Goal: Transaction & Acquisition: Book appointment/travel/reservation

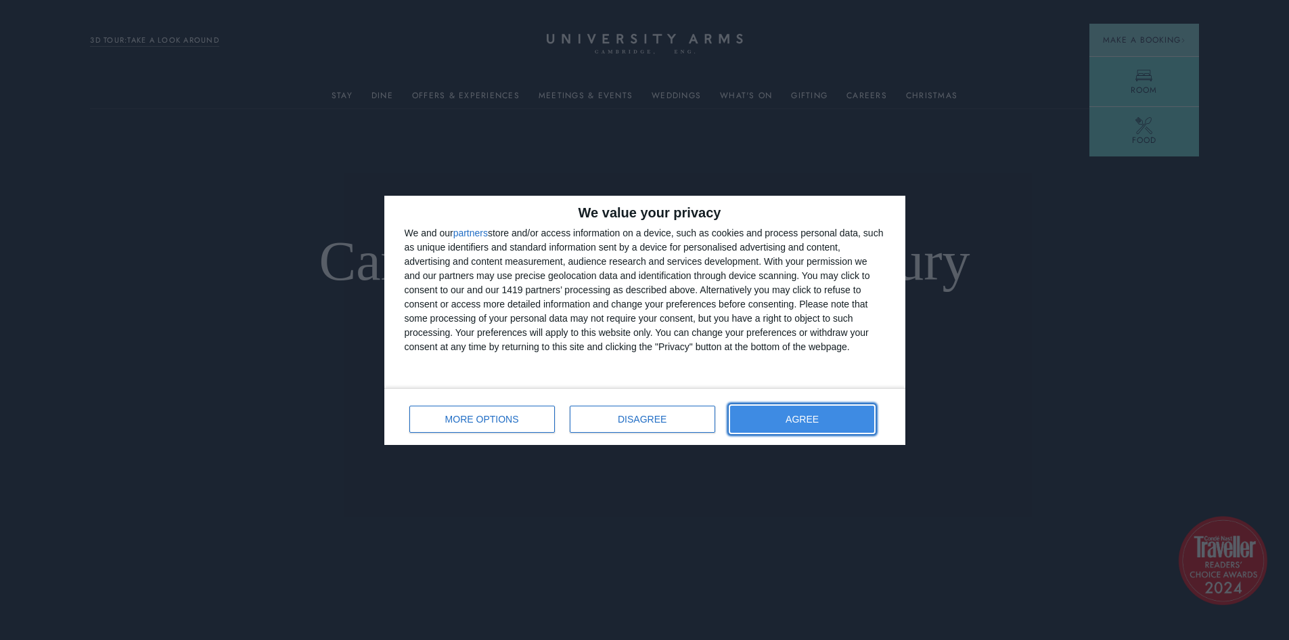
click at [781, 417] on button "AGREE" at bounding box center [802, 418] width 145 height 27
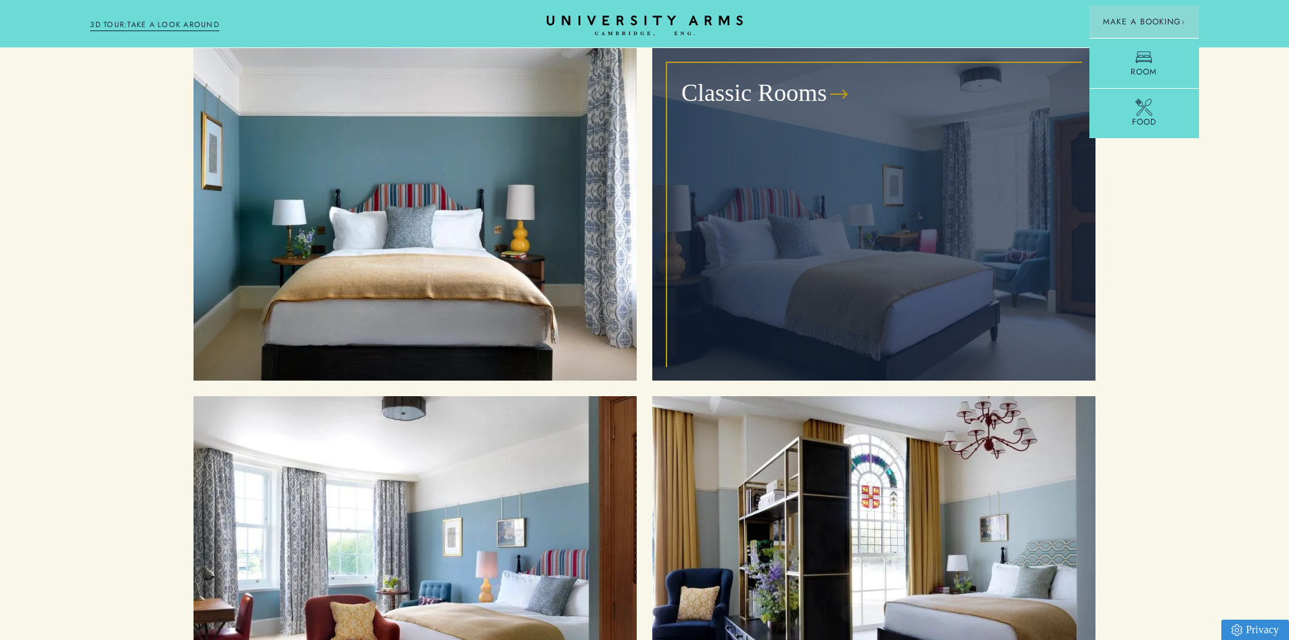
scroll to position [1760, 0]
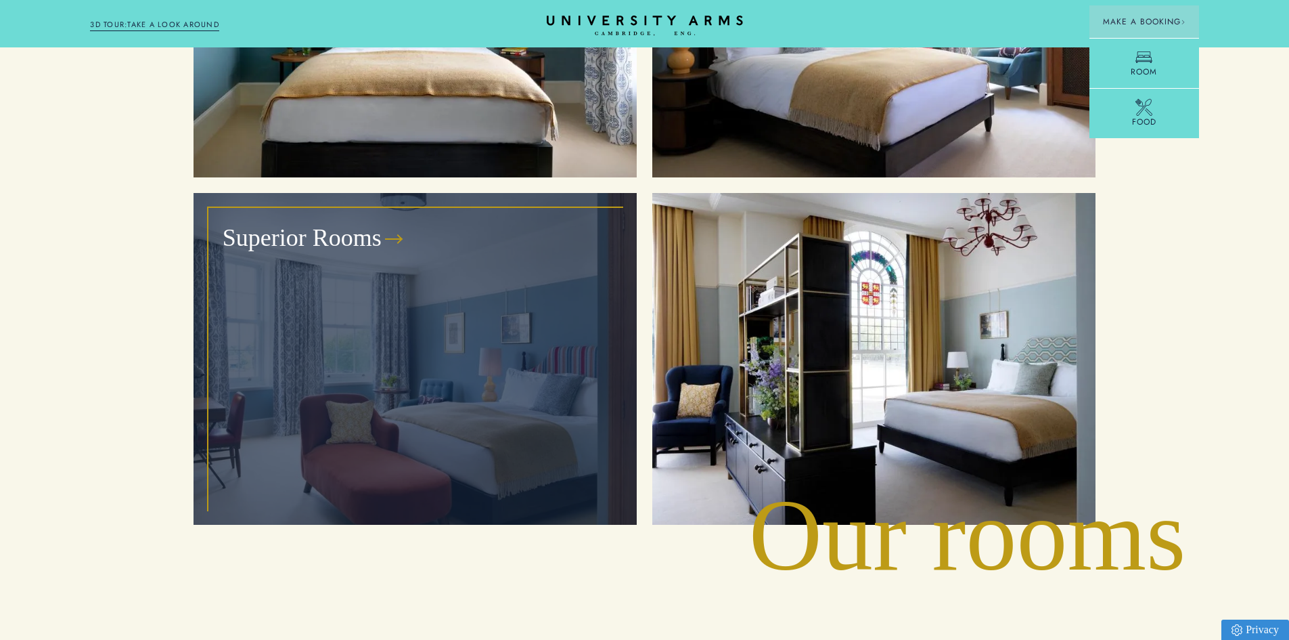
click at [307, 222] on h3 "Superior Rooms" at bounding box center [302, 238] width 159 height 32
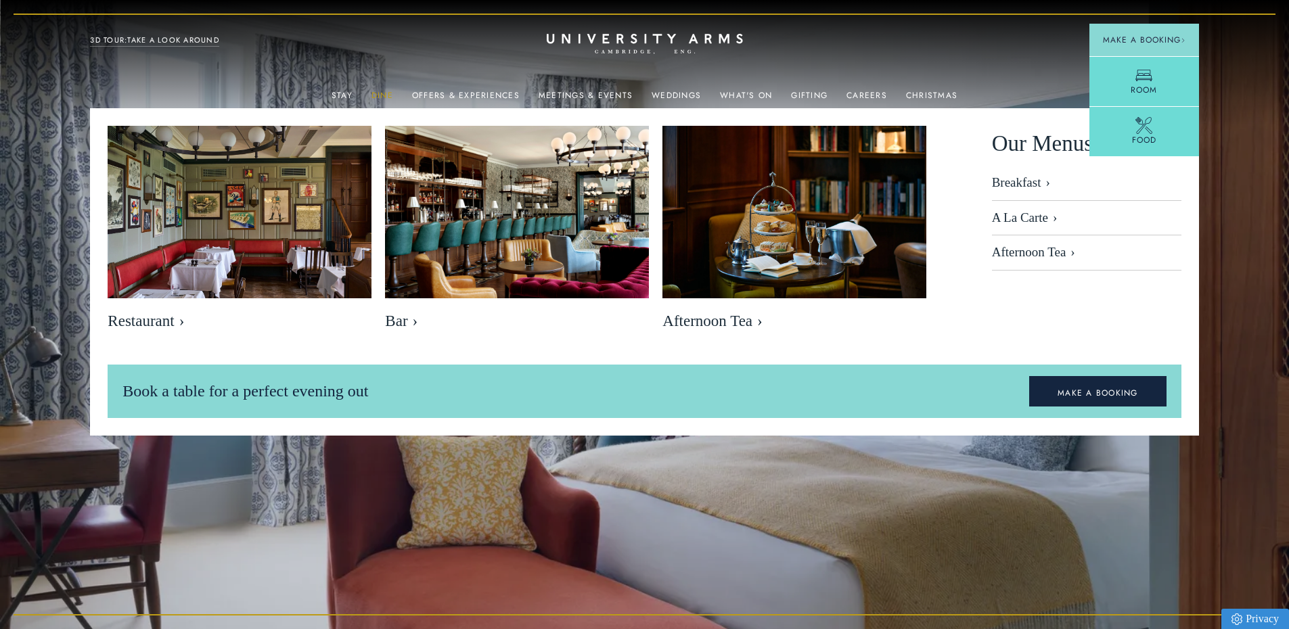
click at [384, 94] on link "Dine" at bounding box center [383, 100] width 22 height 18
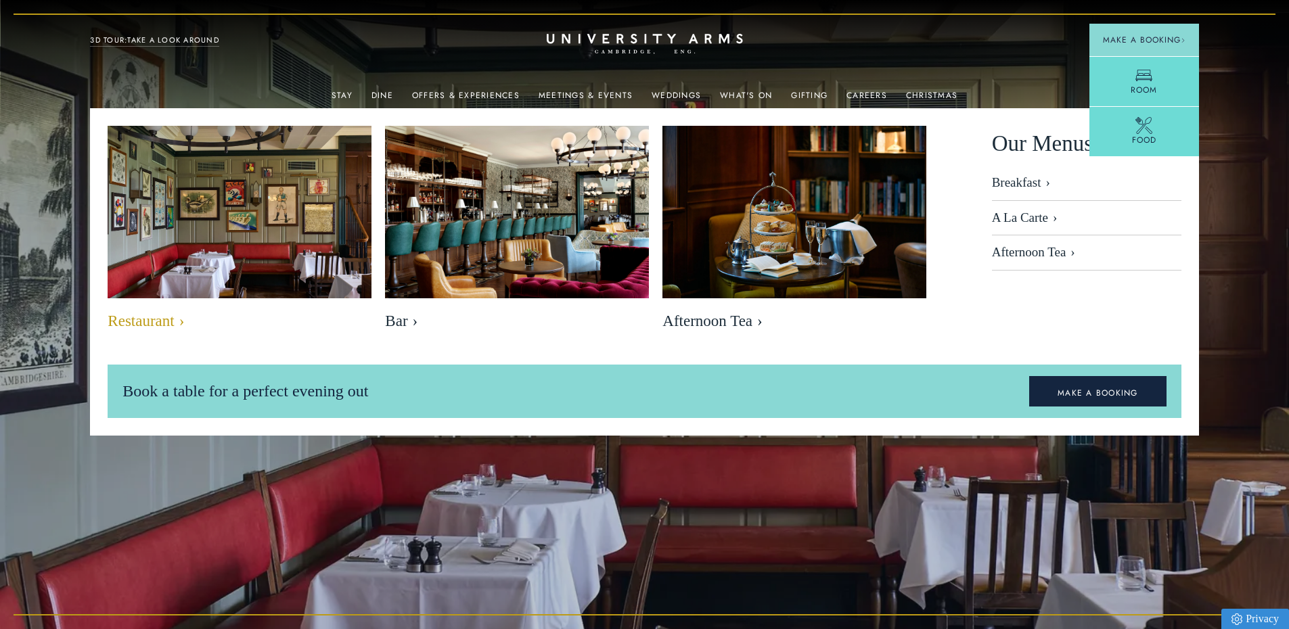
click at [146, 320] on span "Restaurant" at bounding box center [240, 321] width 264 height 19
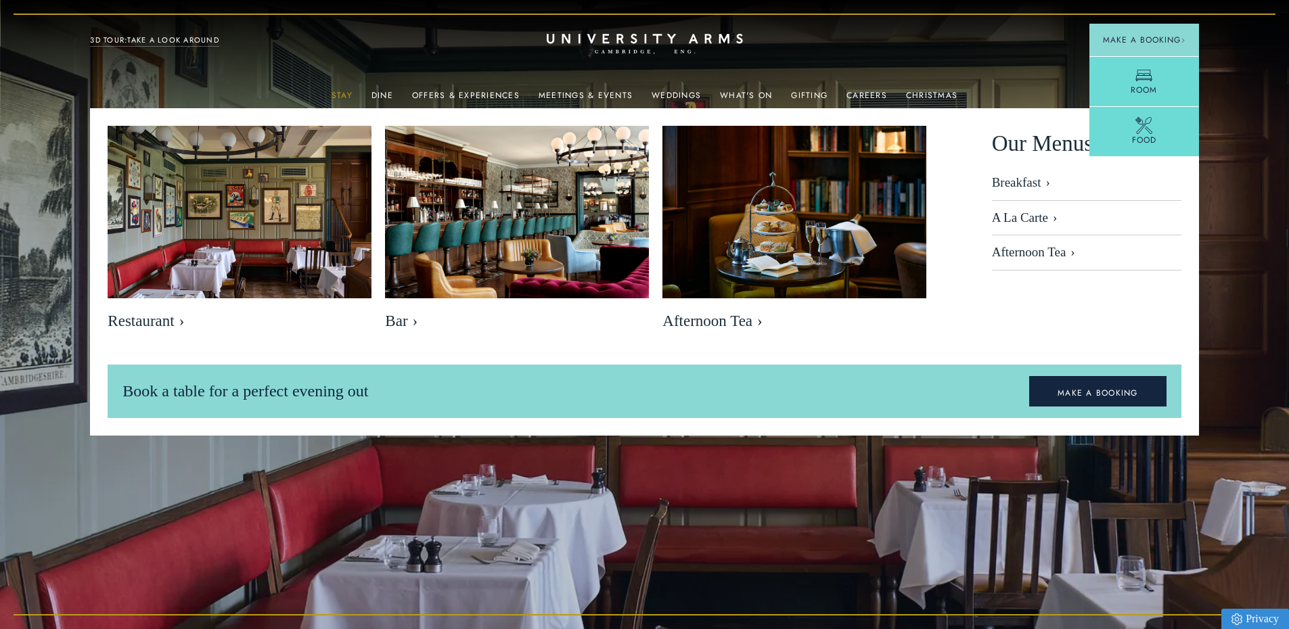
click at [349, 92] on link "Stay" at bounding box center [342, 100] width 21 height 18
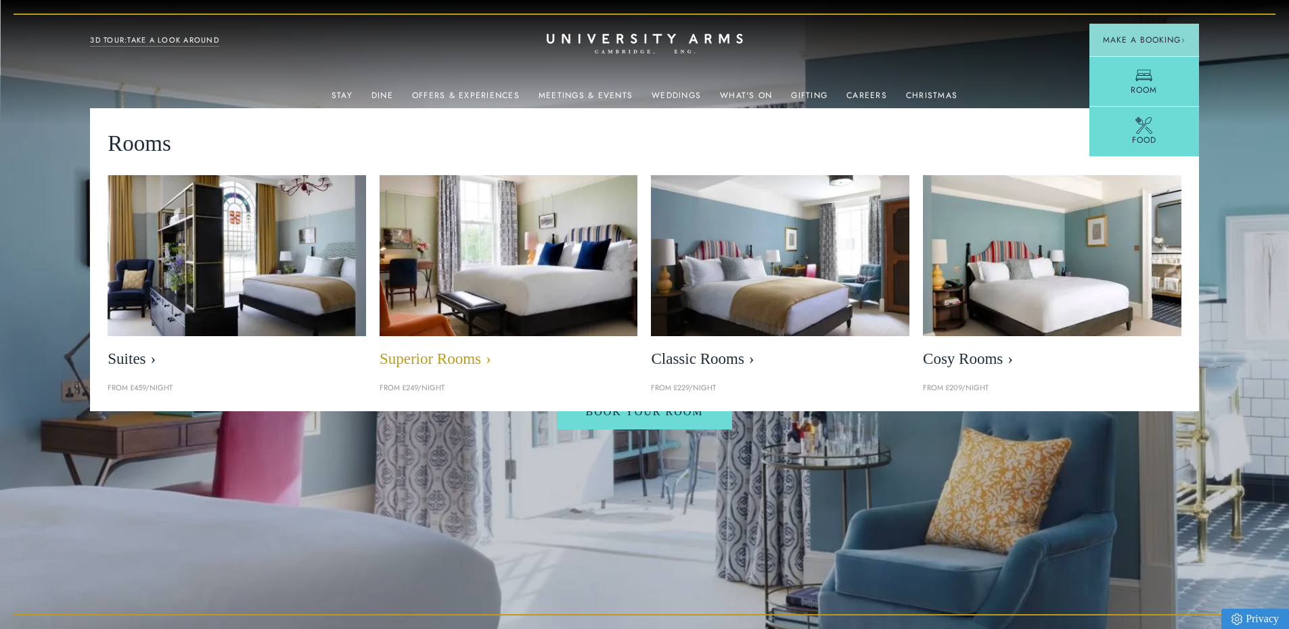
click at [444, 359] on span "Superior Rooms" at bounding box center [509, 359] width 259 height 19
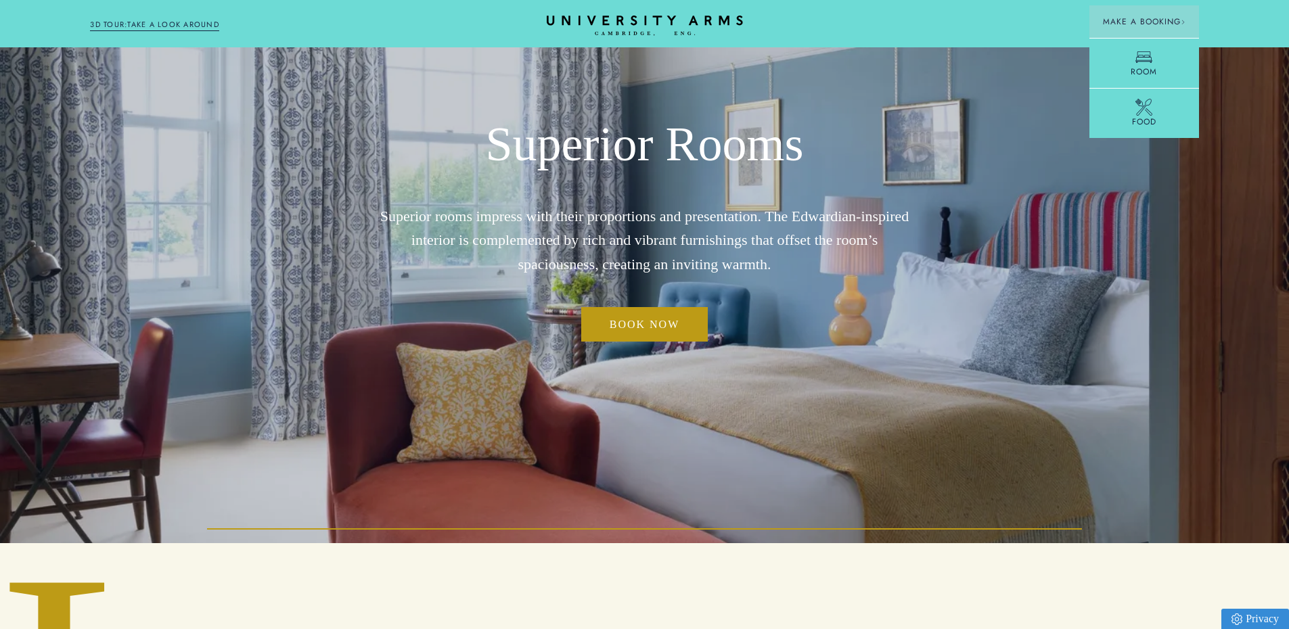
scroll to position [135, 0]
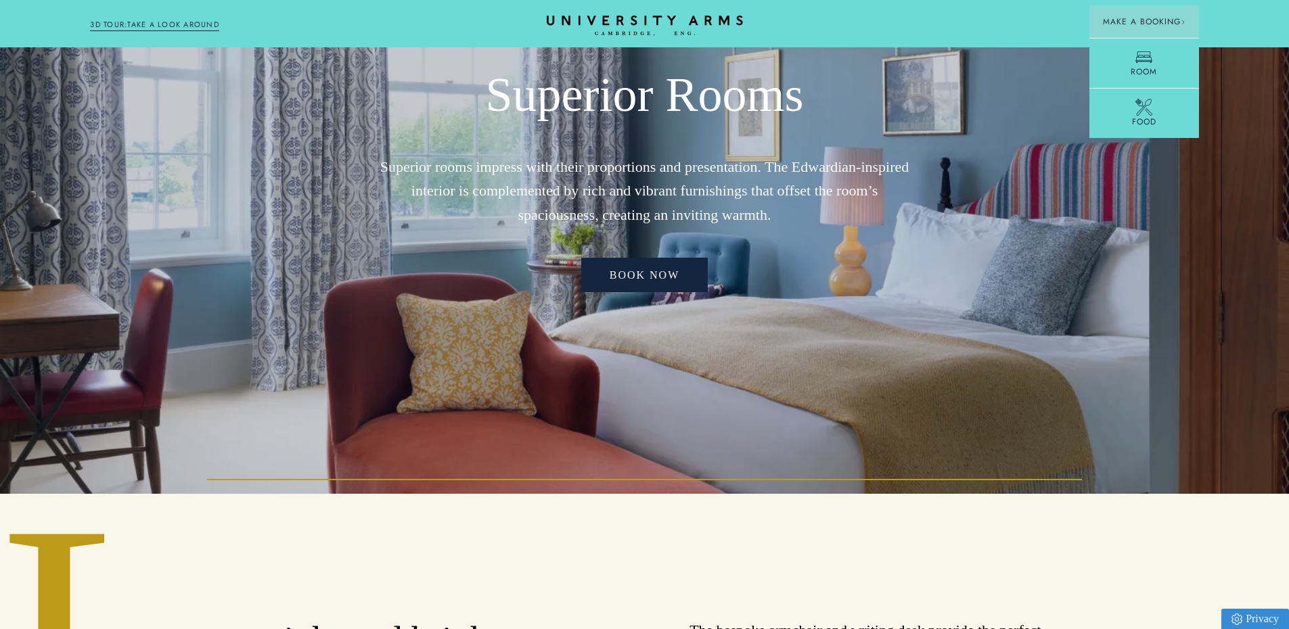
click at [646, 271] on link "Book now" at bounding box center [644, 275] width 127 height 35
